Goal: Task Accomplishment & Management: Use online tool/utility

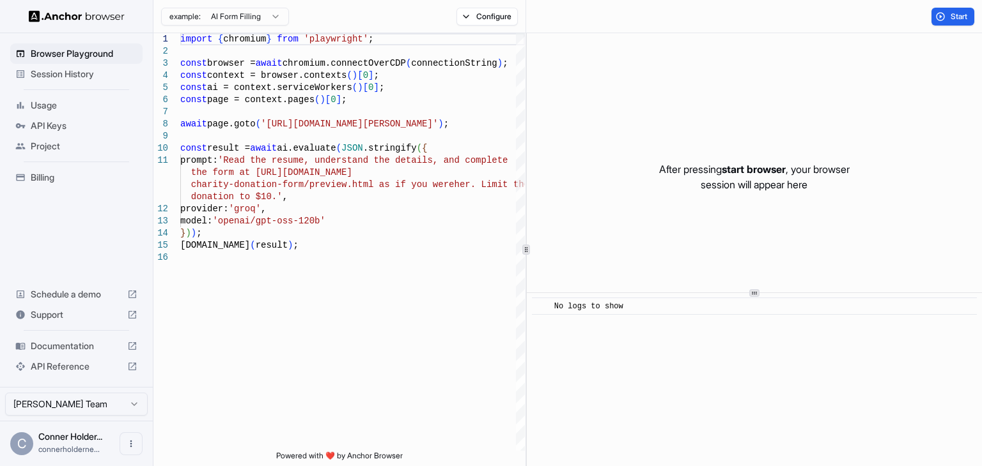
click at [270, 20] on html "Browser Playground Session History Usage API Keys Project Billing Schedule a de…" at bounding box center [491, 233] width 982 height 466
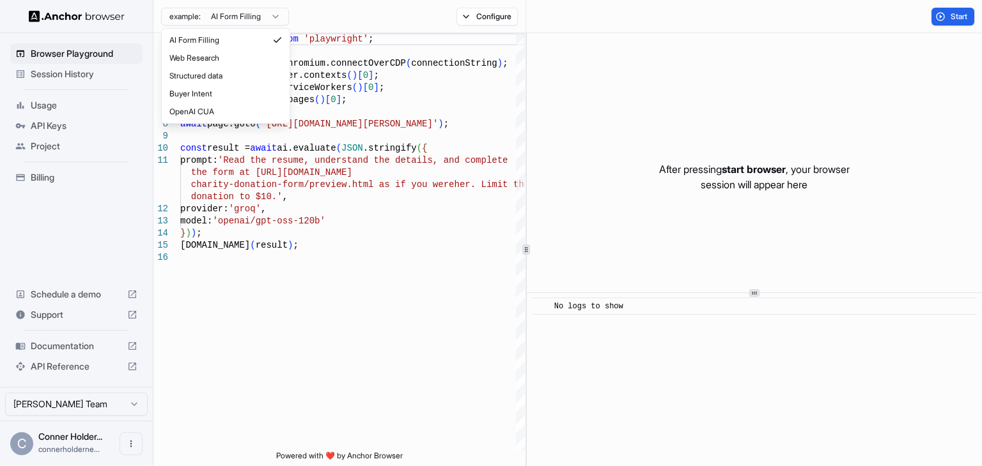
click at [270, 20] on html "Browser Playground Session History Usage API Keys Project Billing Schedule a de…" at bounding box center [491, 233] width 982 height 466
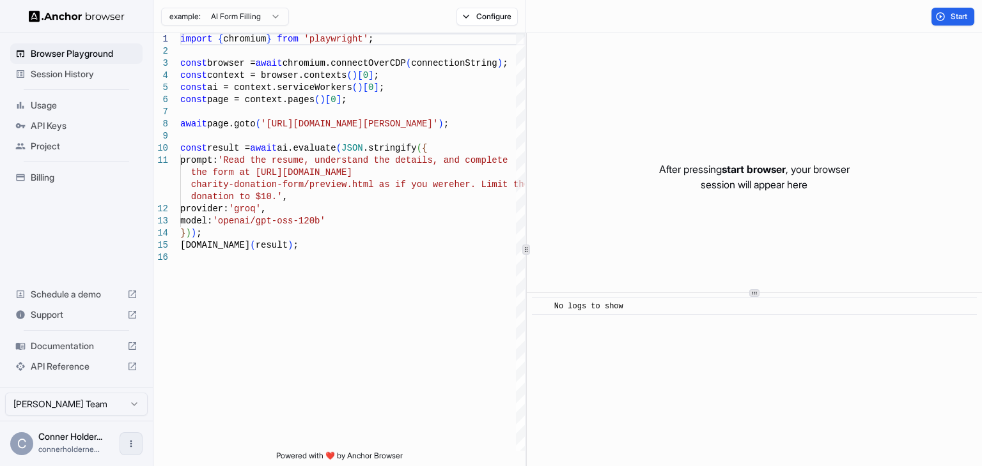
click at [130, 448] on icon "Open menu" at bounding box center [131, 444] width 10 height 10
click at [96, 245] on div at bounding box center [491, 233] width 982 height 466
click at [57, 151] on span "Project" at bounding box center [84, 146] width 107 height 13
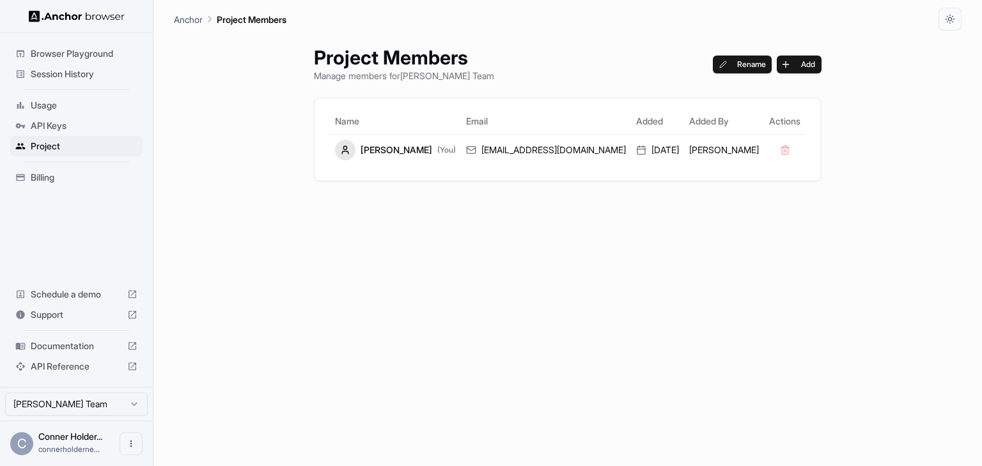
click at [50, 130] on span "API Keys" at bounding box center [84, 125] width 107 height 13
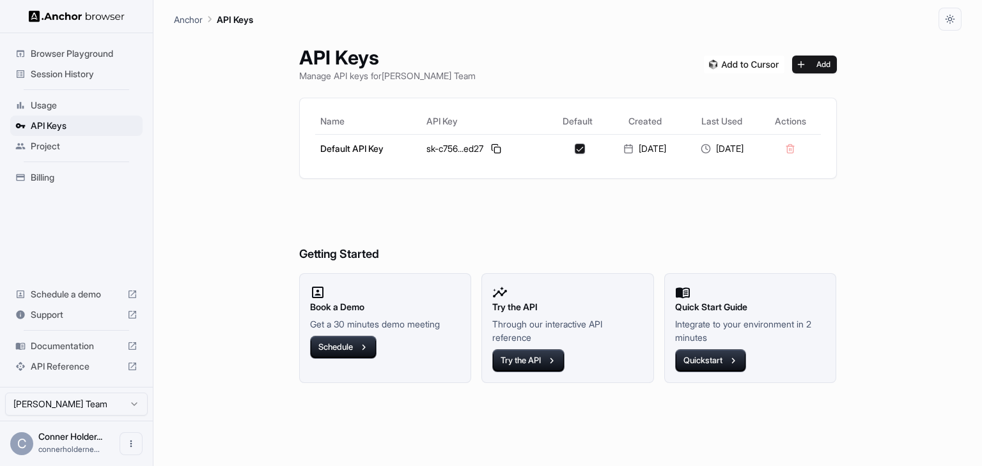
click at [34, 57] on span "Browser Playground" at bounding box center [84, 53] width 107 height 13
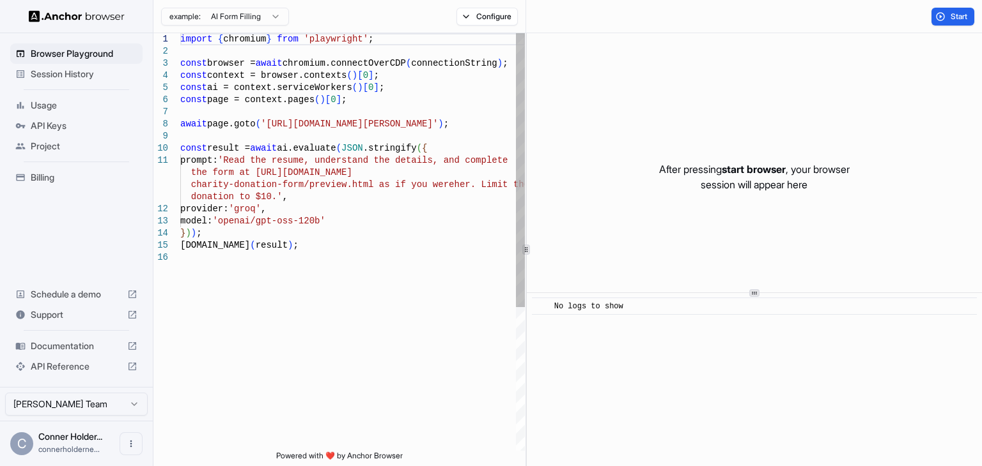
click at [248, 11] on html "Browser Playground Session History Usage API Keys Project Billing Schedule a de…" at bounding box center [491, 233] width 982 height 466
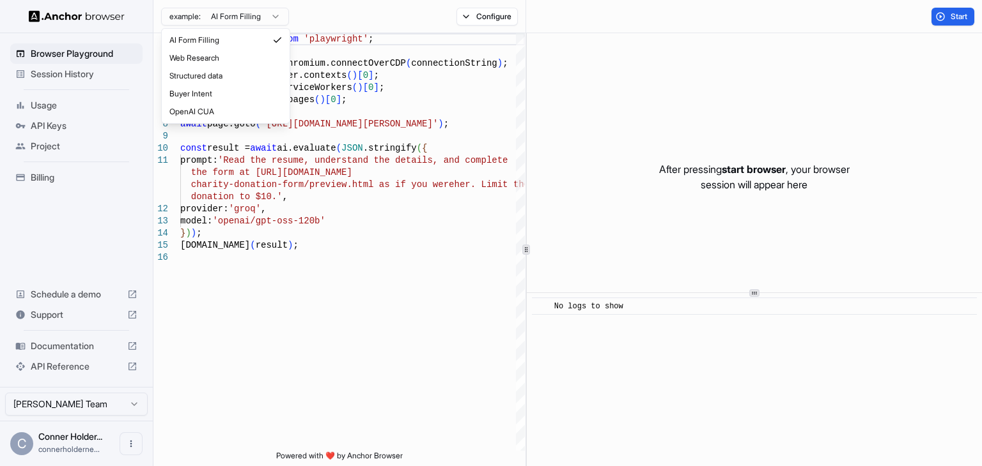
type textarea "**********"
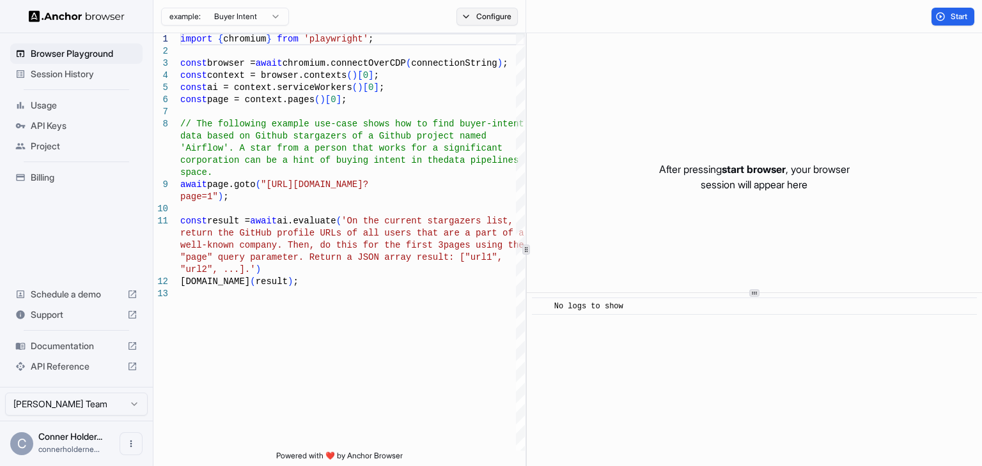
click at [487, 17] on button "Configure" at bounding box center [487, 17] width 62 height 18
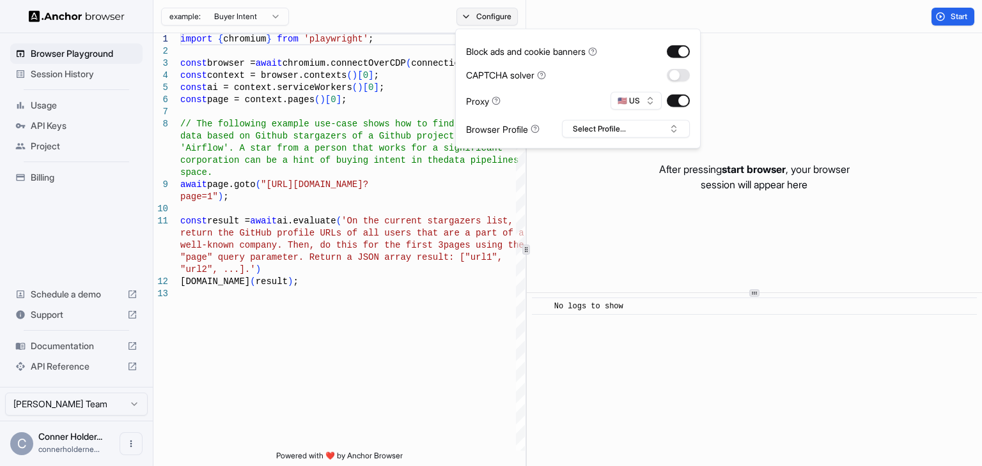
click at [487, 17] on button "Configure" at bounding box center [487, 17] width 62 height 18
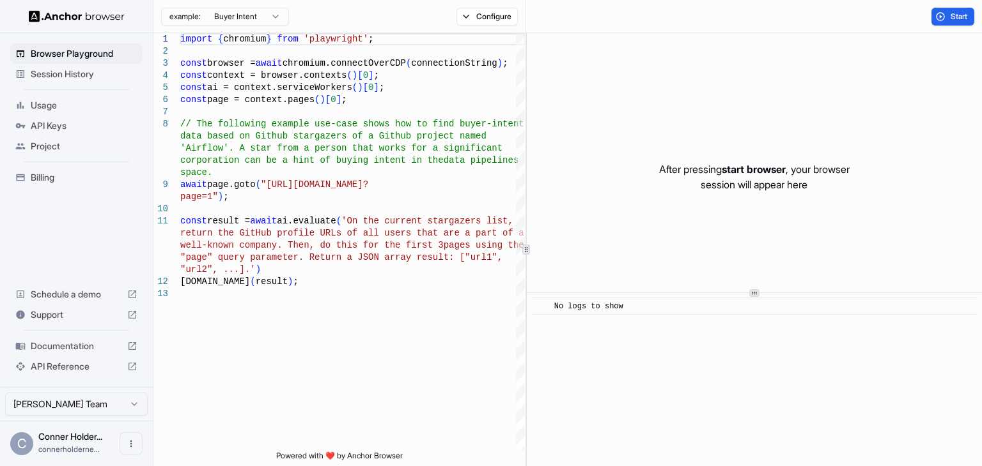
click at [245, 7] on html "Browser Playground Session History Usage API Keys Project Billing Schedule a de…" at bounding box center [491, 233] width 982 height 466
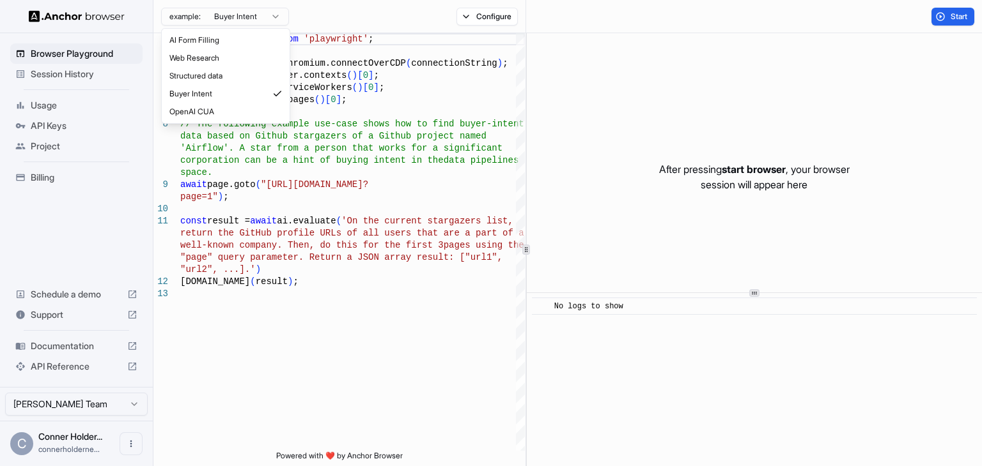
click at [241, 8] on html "Browser Playground Session History Usage API Keys Project Billing Schedule a de…" at bounding box center [491, 233] width 982 height 466
